Goal: Task Accomplishment & Management: Manage account settings

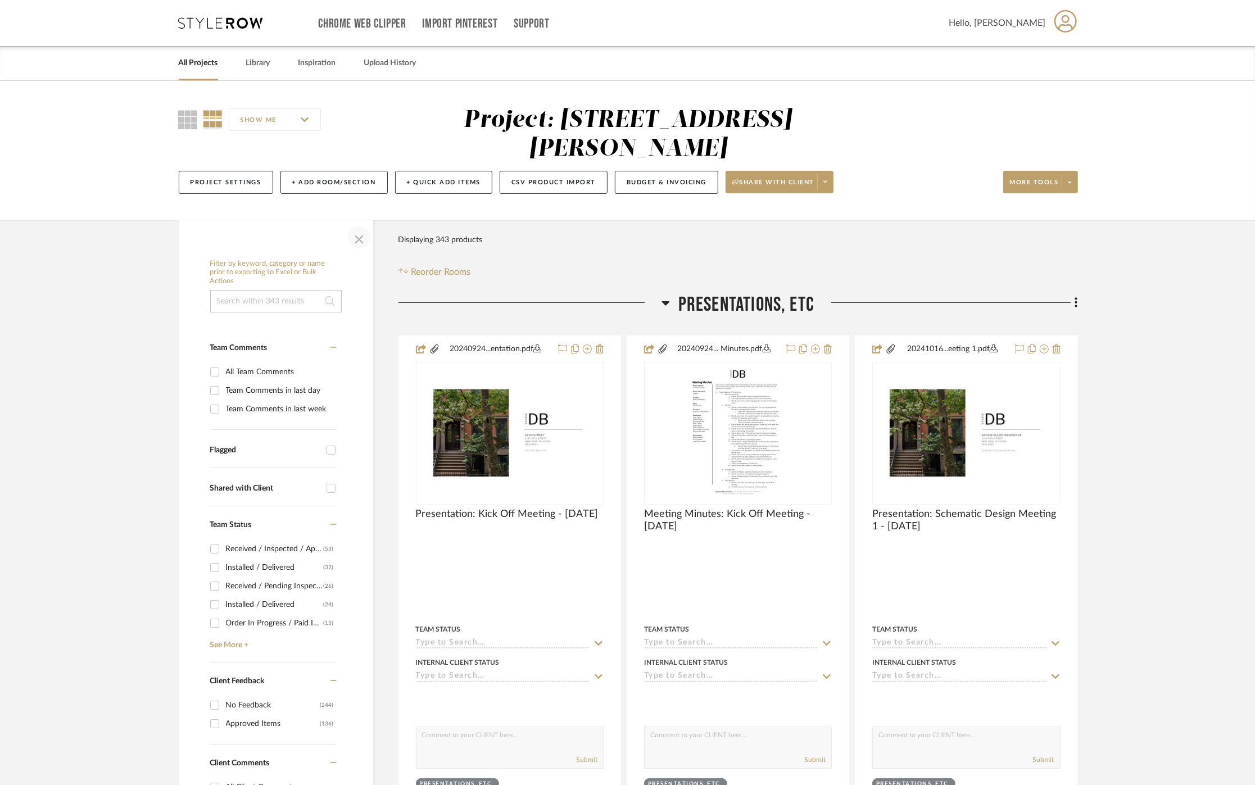
click at [361, 238] on span "button" at bounding box center [359, 237] width 27 height 27
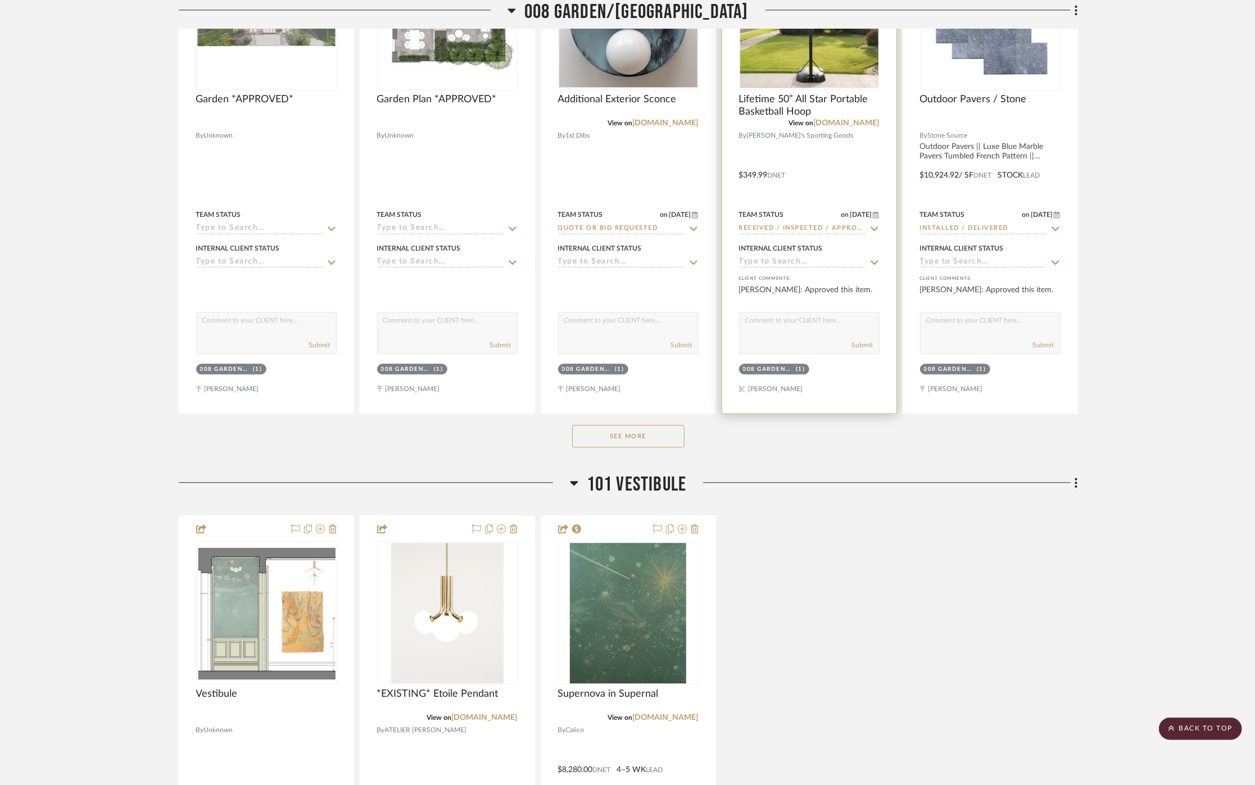
scroll to position [5683, 0]
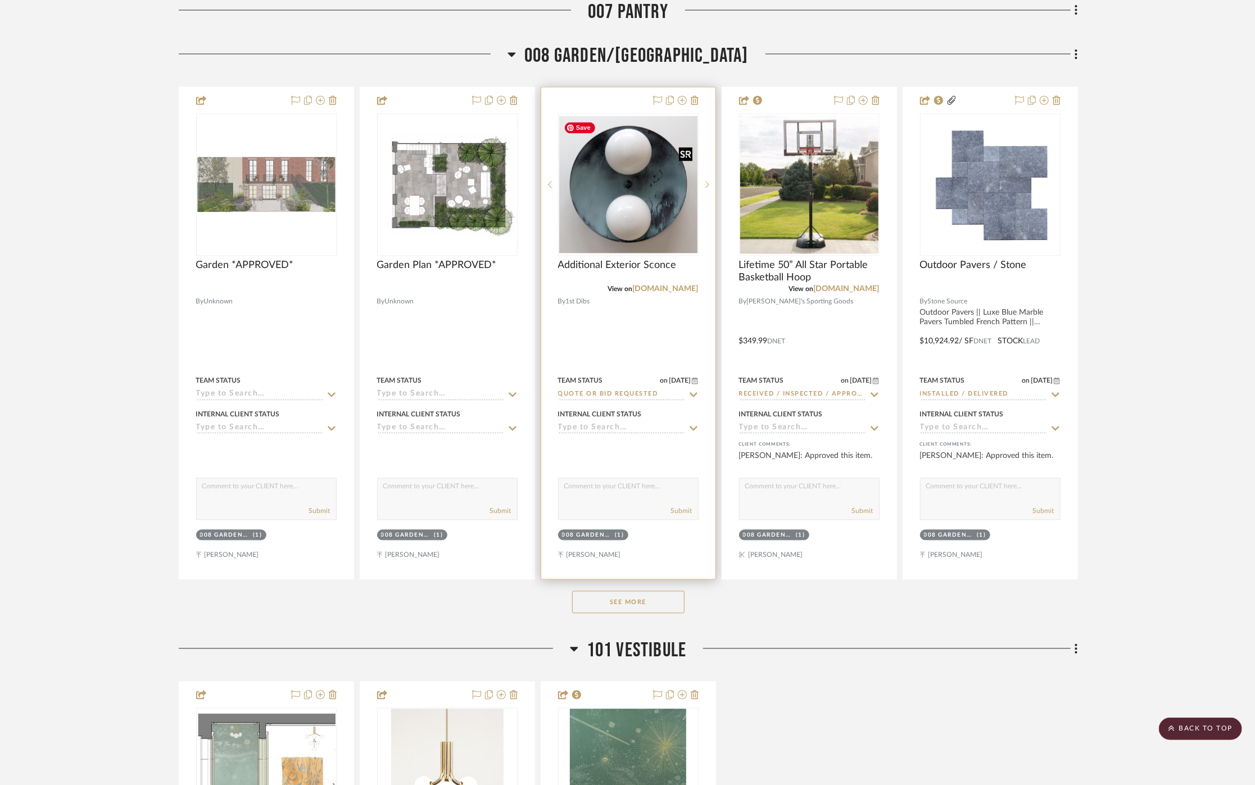
click at [645, 208] on img "0" at bounding box center [628, 185] width 138 height 138
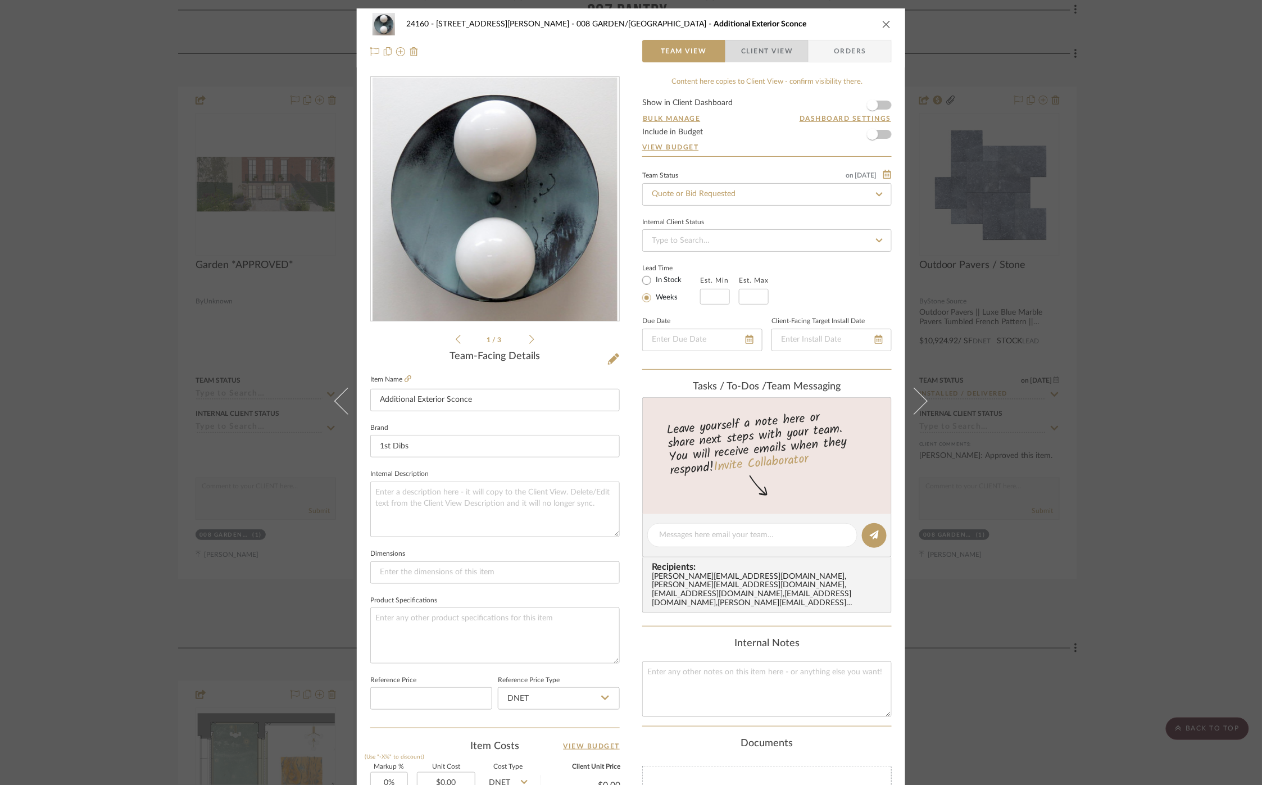
click at [765, 47] on span "Client View" at bounding box center [767, 51] width 52 height 22
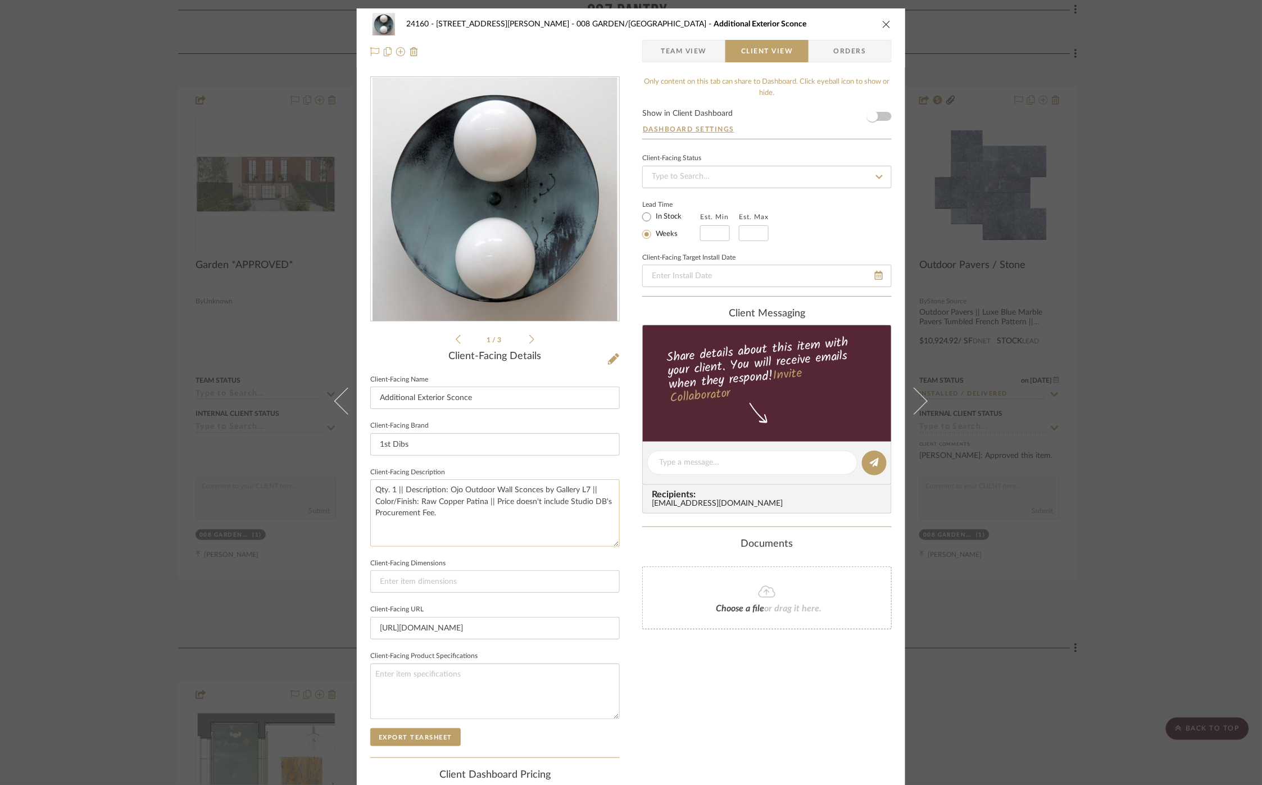
drag, startPoint x: 583, startPoint y: 495, endPoint x: 446, endPoint y: 490, distance: 137.2
click at [446, 490] on textarea "Qty. 1 || Description: Ojo Outdoor Wall Sconces by Gallery L7 || Color/Finish: …" at bounding box center [495, 512] width 250 height 67
paste textarea "utdoor Binova Wall Light"
type textarea "Qty. 1 || Description: Outdoor Binova Wall Light by Gallery L7 || Color/Finish:…"
click at [722, 654] on div "Only content on this tab can share to Dashboard. Click eyeball icon to show or …" at bounding box center [767, 478] width 250 height 804
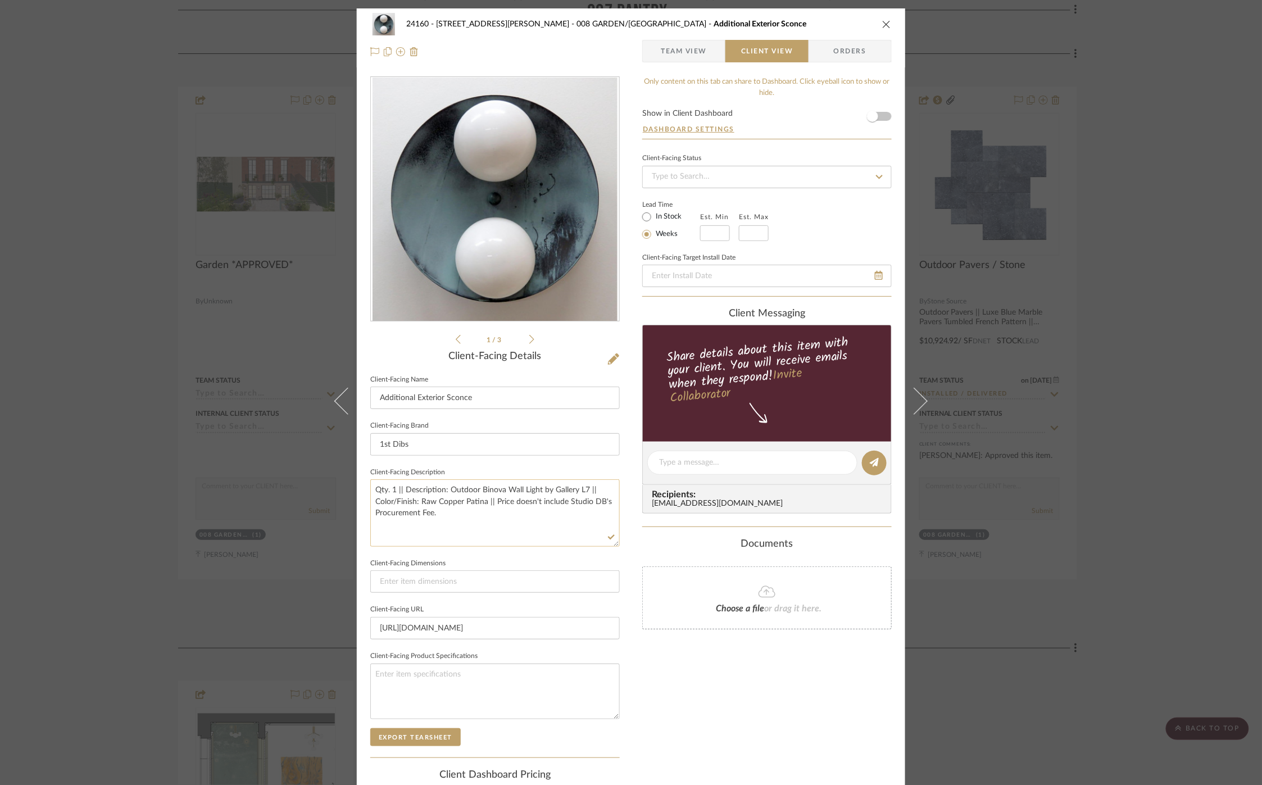
click at [484, 517] on textarea "Qty. 1 || Description: Outdoor Binova Wall Light by Gallery L7 || Color/Finish:…" at bounding box center [495, 512] width 250 height 67
type textarea "Qty. 1 || Description: Outdoor Binova Wall Light by Gallery L7 || Color/Finish:…"
click at [791, 700] on div "Only content on this tab can share to Dashboard. Click eyeball icon to show or …" at bounding box center [767, 478] width 250 height 804
click at [669, 53] on span "Team View" at bounding box center [684, 51] width 46 height 22
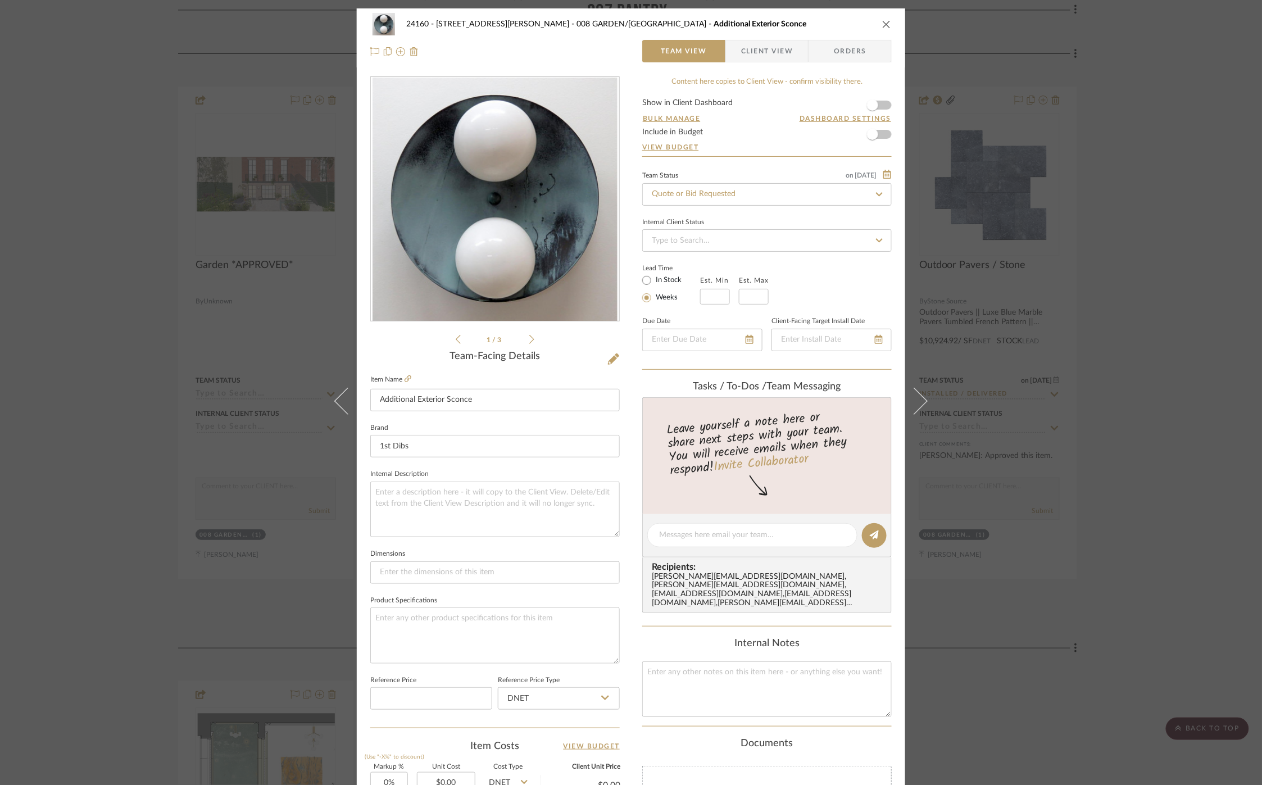
click at [1030, 547] on div "24160 - 214 E 18th Street - Satow Elliot 008 GARDEN/TERRACE Additional Exterior…" at bounding box center [631, 392] width 1262 height 785
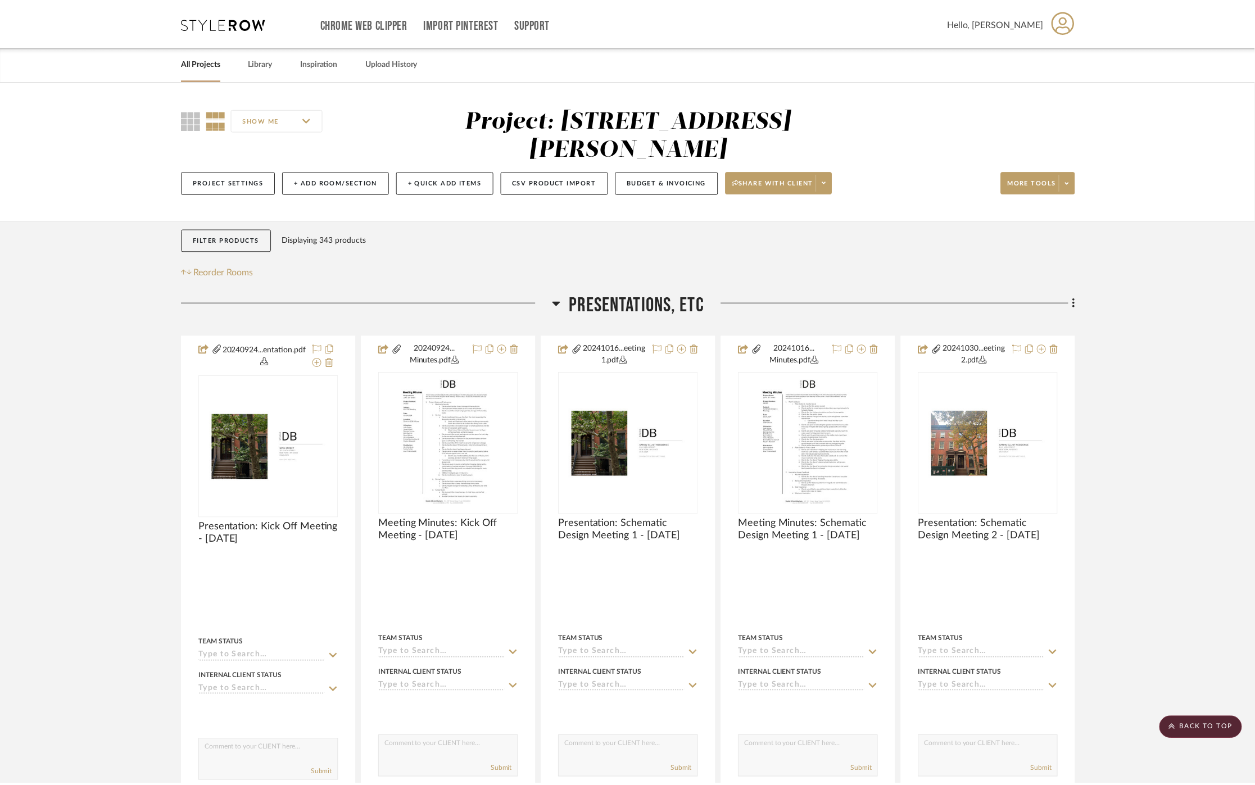
scroll to position [5683, 0]
